Goal: Task Accomplishment & Management: Use online tool/utility

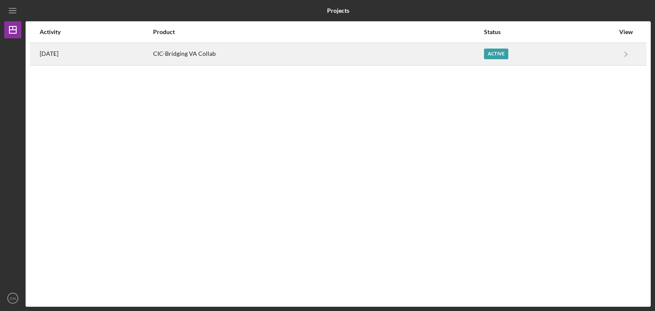
click at [197, 63] on div "CIC-Bridging VA Collab" at bounding box center [318, 53] width 330 height 21
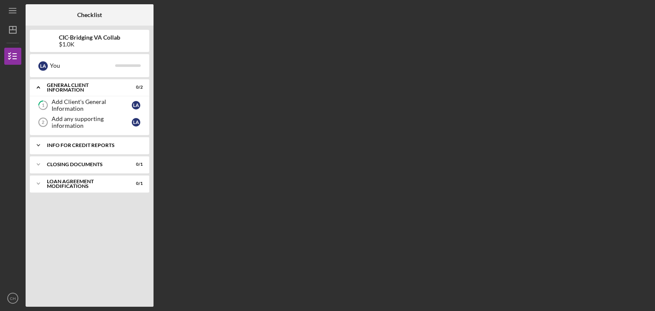
click at [101, 133] on div "Icon/Expander General Client Information 0 / 2 1 Add Client's General Informati…" at bounding box center [89, 190] width 119 height 223
click at [101, 147] on div "Info for Credit Reports" at bounding box center [93, 145] width 92 height 5
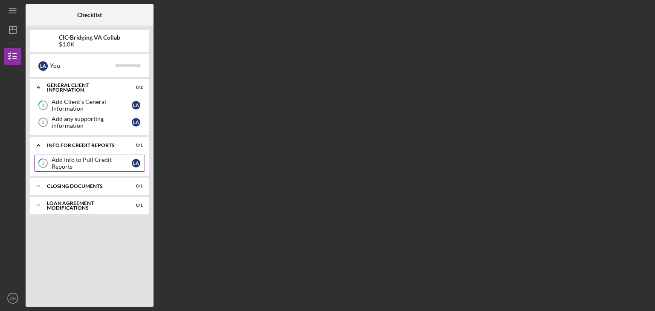
click at [114, 162] on div "Add Info to Pull Credit Reports" at bounding box center [92, 164] width 80 height 14
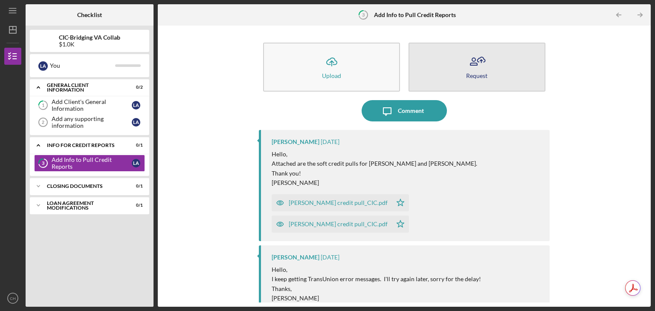
click at [445, 50] on button "Request" at bounding box center [477, 67] width 137 height 49
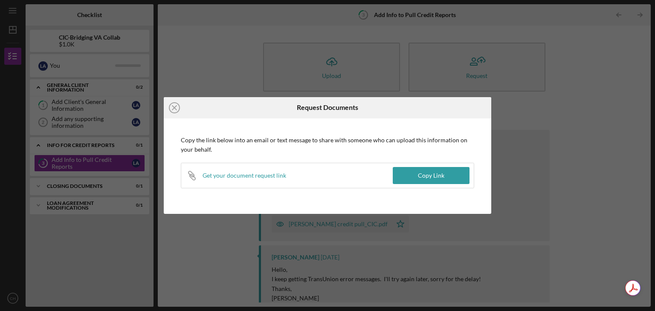
click at [560, 92] on div "Icon/Close Request Documents Copy the link below into an email or text message …" at bounding box center [327, 155] width 655 height 311
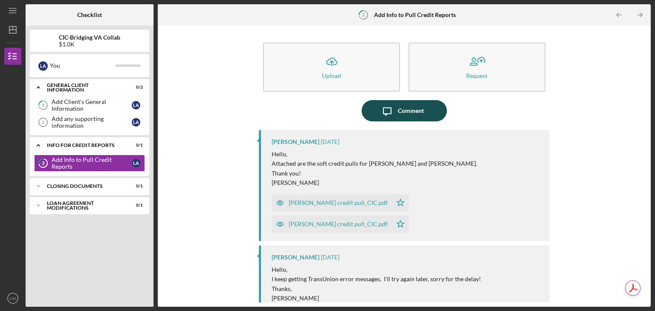
click at [396, 115] on button "Icon/Message Comment" at bounding box center [404, 110] width 85 height 21
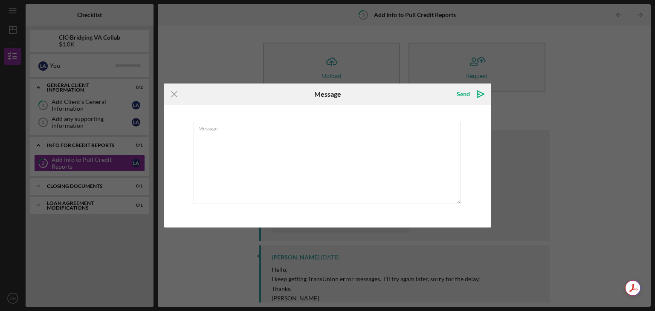
click at [622, 189] on div "Icon/Menu Close Message Send Icon/icon-invite-send Message Cancel Send Icon/ico…" at bounding box center [327, 155] width 655 height 311
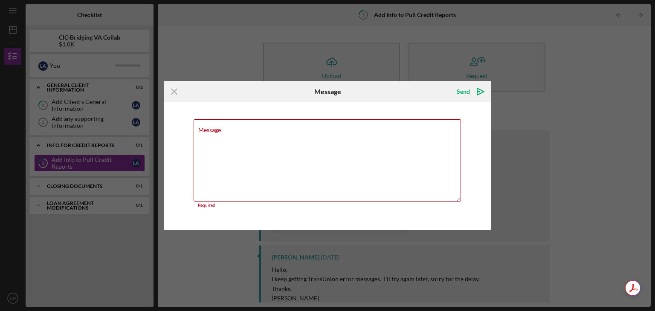
click at [338, 74] on div "Icon/Menu Close Message Send Icon/icon-invite-send Message Required Cancel Send…" at bounding box center [327, 155] width 655 height 311
click at [176, 98] on icon "Icon/Menu Close" at bounding box center [174, 91] width 21 height 21
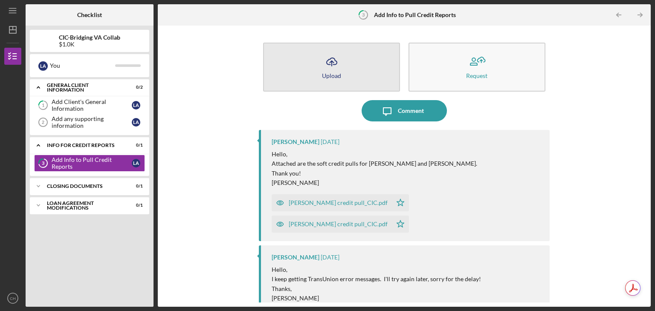
click at [347, 44] on button "Icon/Upload Upload" at bounding box center [331, 67] width 137 height 49
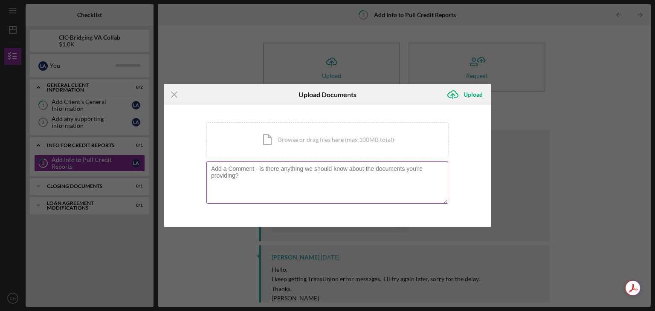
click at [310, 163] on div at bounding box center [327, 183] width 242 height 43
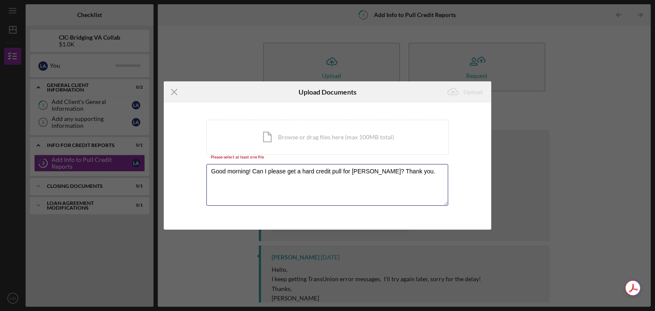
type textarea "Good morning! Can I please get a hard credit pull for [PERSON_NAME]? Thank you."
click at [312, 156] on div "Please select at least one file" at bounding box center [327, 157] width 242 height 5
click at [315, 133] on div "Icon/Document Browse or drag files here (max 100MB total) Tap to choose files o…" at bounding box center [327, 137] width 242 height 35
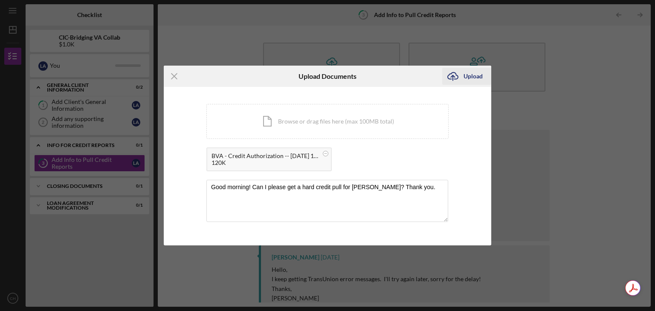
click at [475, 71] on div "Upload" at bounding box center [473, 76] width 19 height 17
